Goal: Task Accomplishment & Management: Use online tool/utility

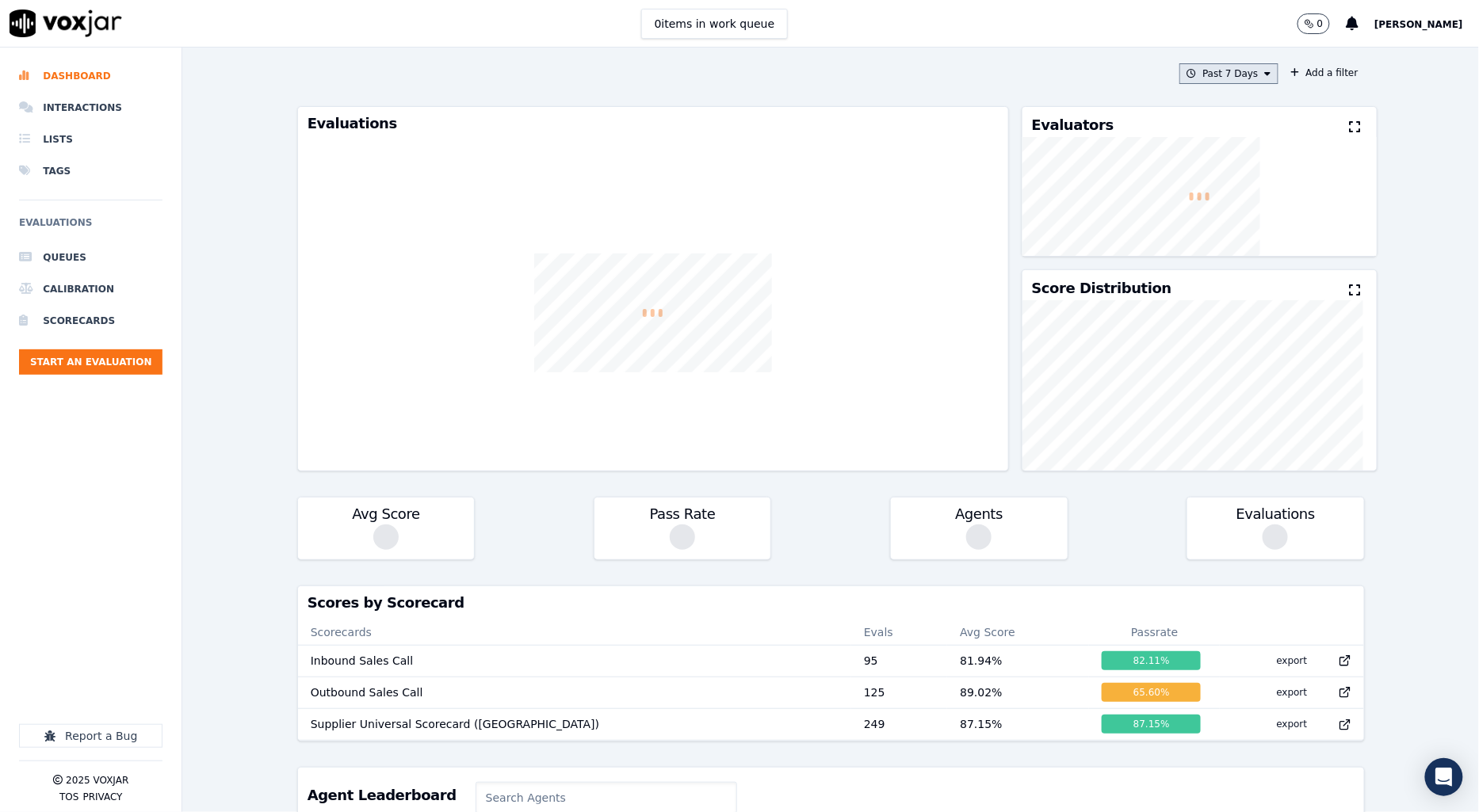
click at [1208, 80] on button "Past 7 Days" at bounding box center [1228, 74] width 98 height 21
click at [1205, 186] on div "Past 30 Days" at bounding box center [1236, 179] width 62 height 13
click at [1239, 268] on button "Add" at bounding box center [1254, 256] width 31 height 25
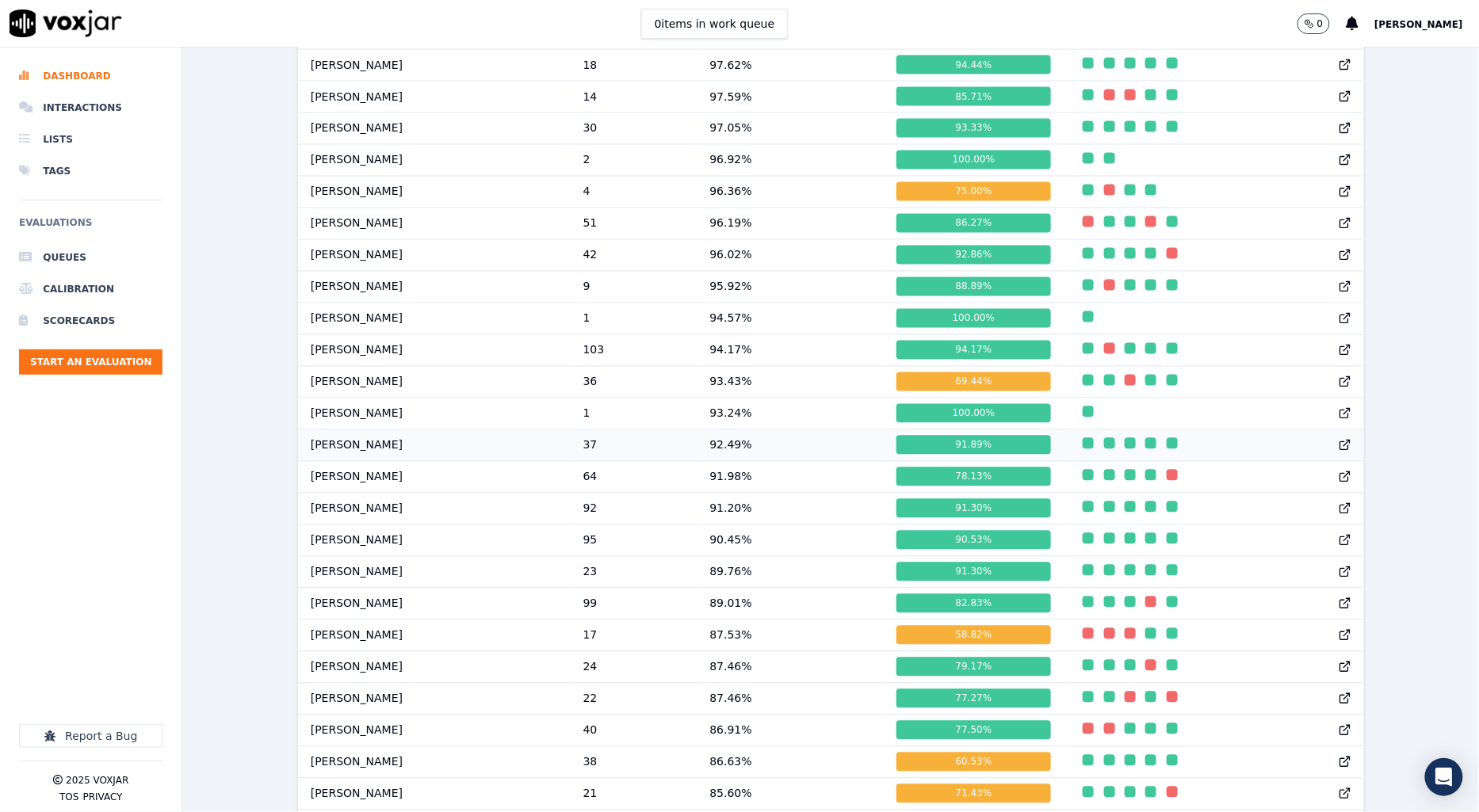
scroll to position [1048, 0]
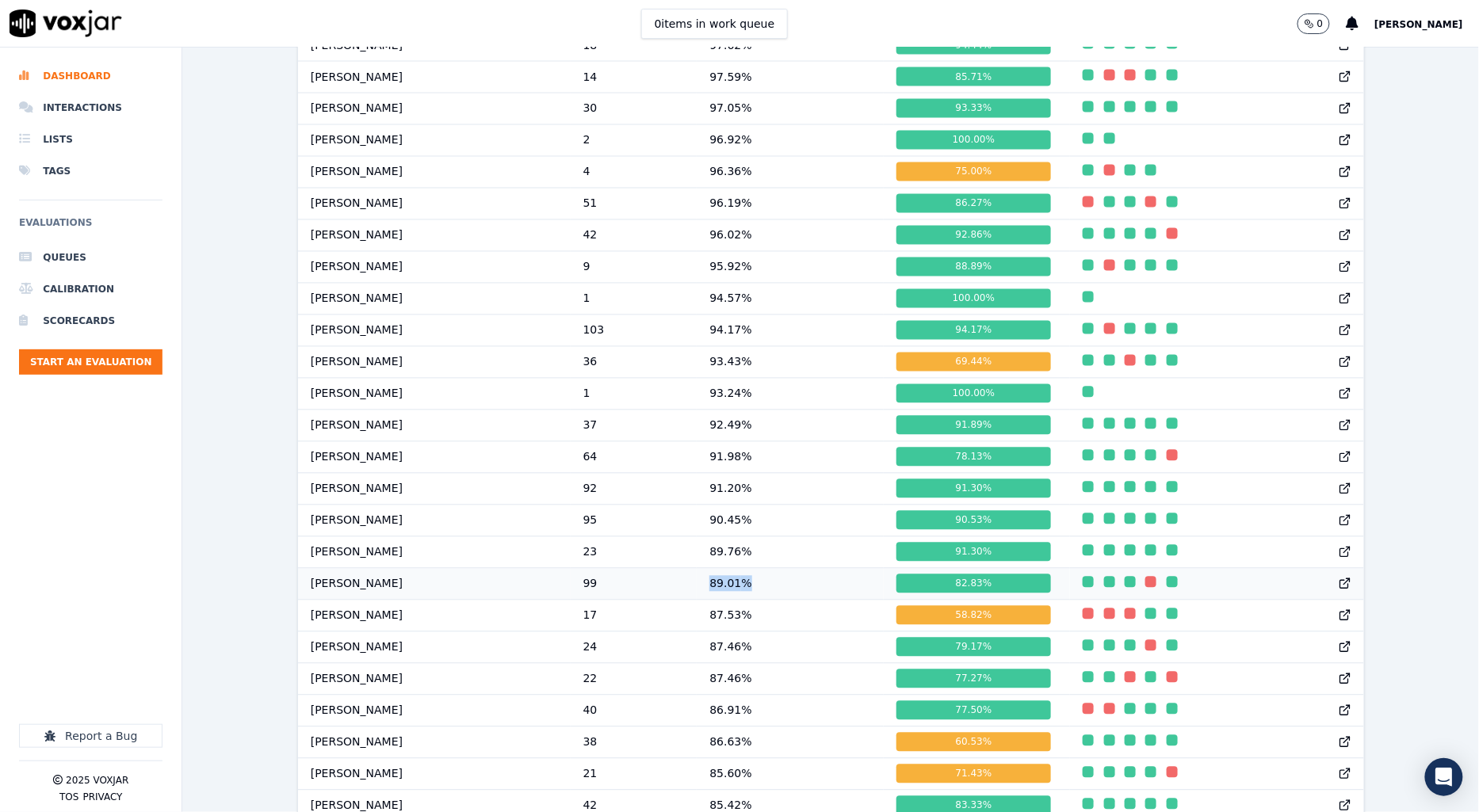
drag, startPoint x: 715, startPoint y: 605, endPoint x: 806, endPoint y: 609, distance: 91.1
click at [806, 600] on td "89.01 %" at bounding box center [791, 584] width 187 height 32
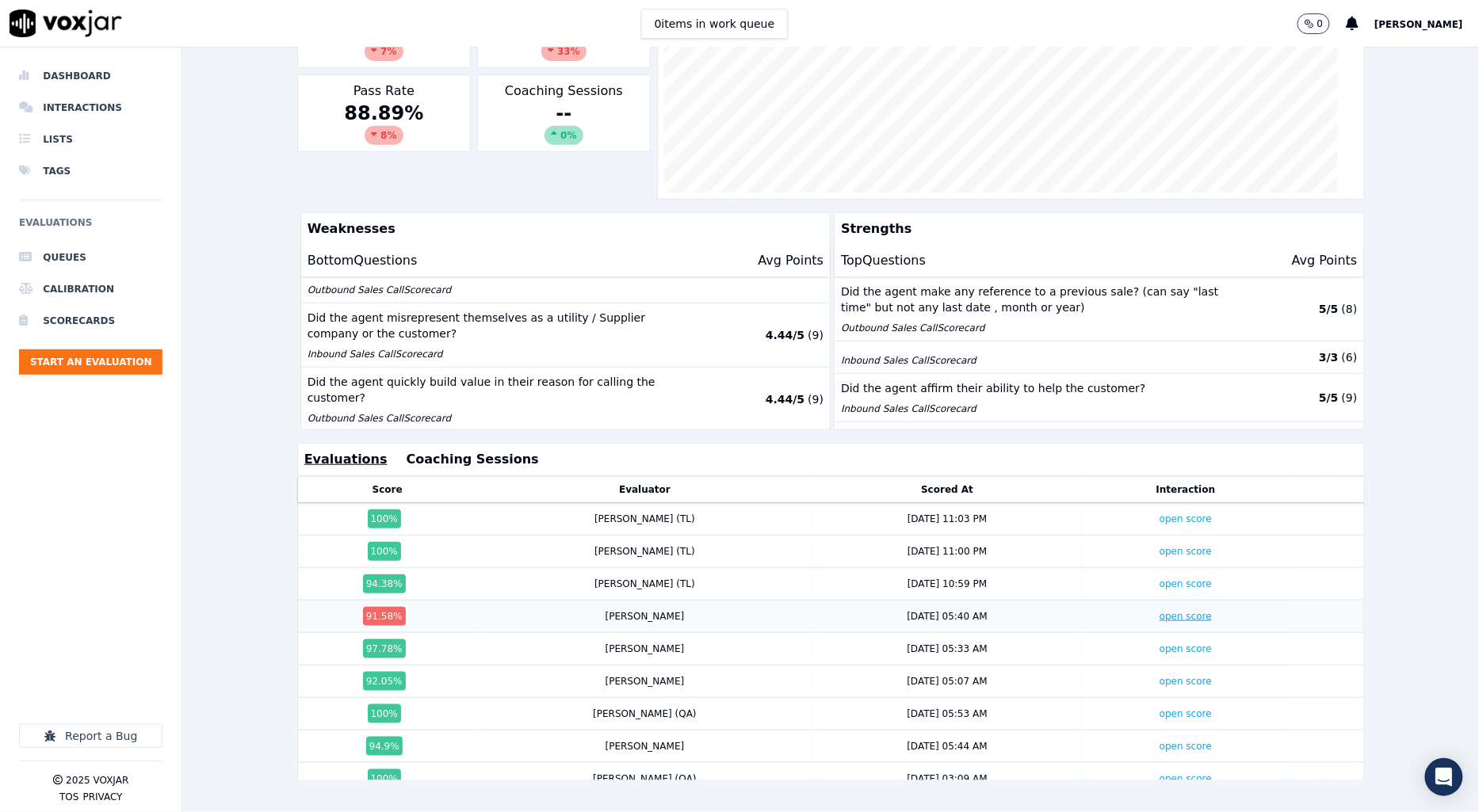
click at [1159, 610] on link "open score" at bounding box center [1185, 615] width 53 height 11
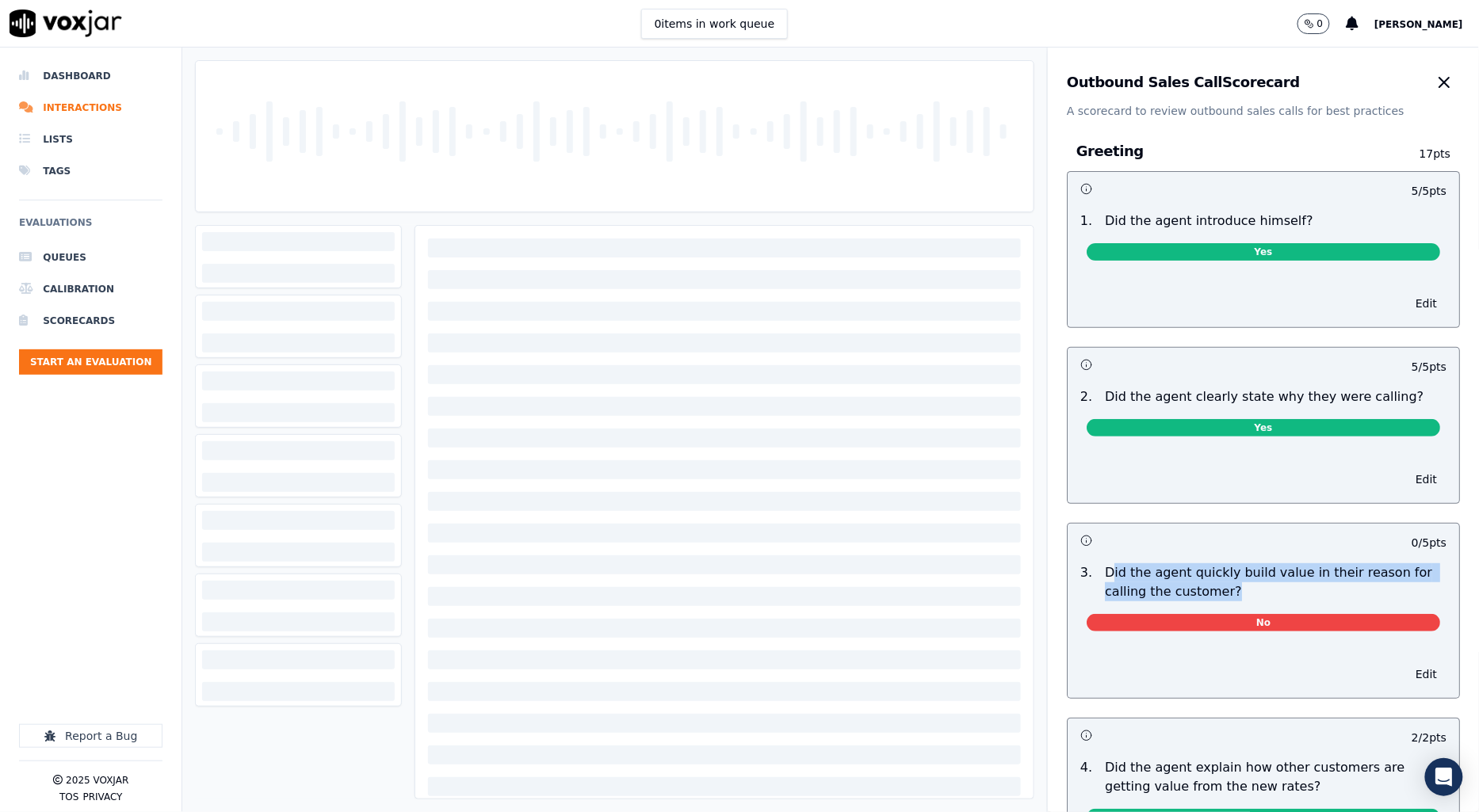
drag, startPoint x: 1214, startPoint y: 592, endPoint x: 1091, endPoint y: 580, distance: 123.6
click at [1105, 580] on p "Did the agent quickly build value in their reason for calling the customer?" at bounding box center [1276, 582] width 341 height 38
click at [1256, 602] on div "No" at bounding box center [1263, 620] width 379 height 37
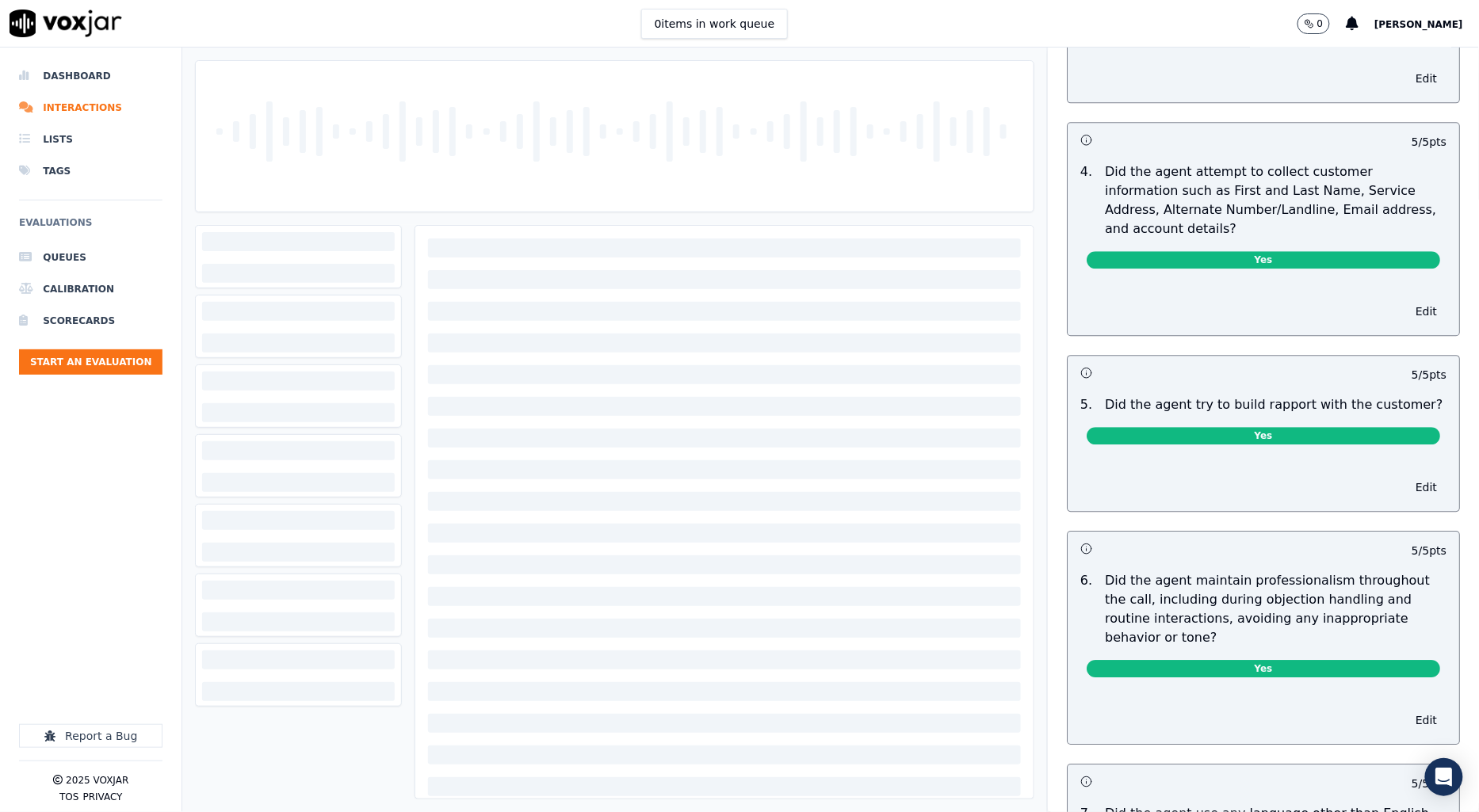
scroll to position [1300, 0]
